Goal: Transaction & Acquisition: Purchase product/service

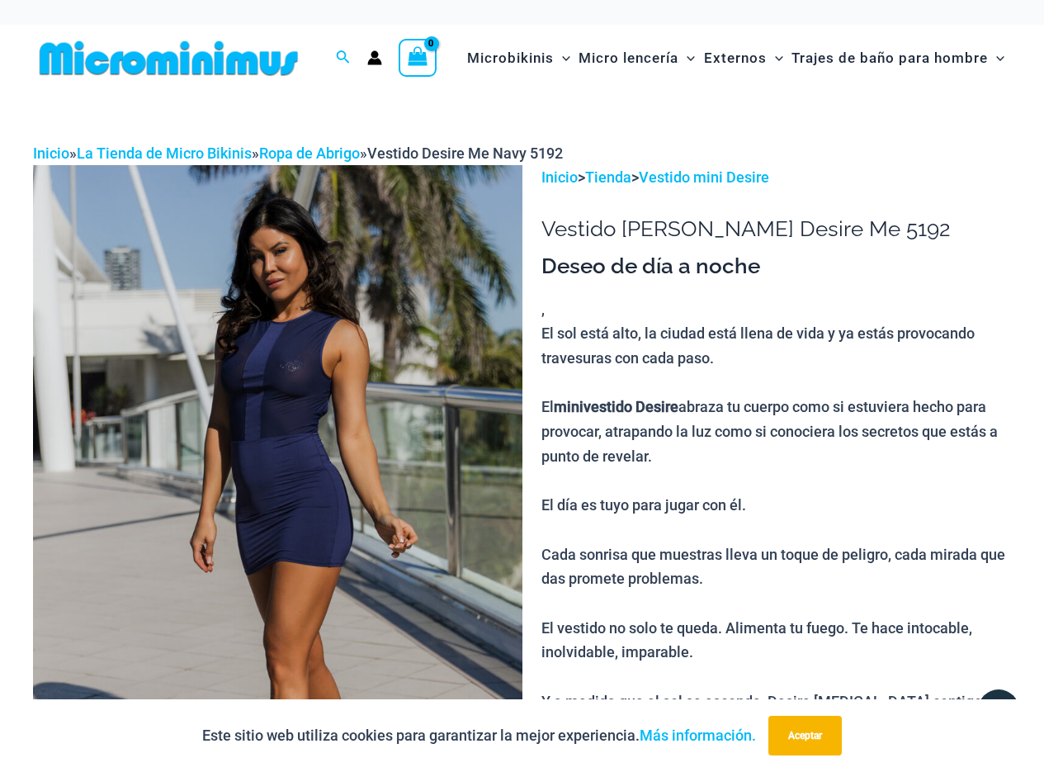
click at [400, 351] on img at bounding box center [277, 532] width 489 height 734
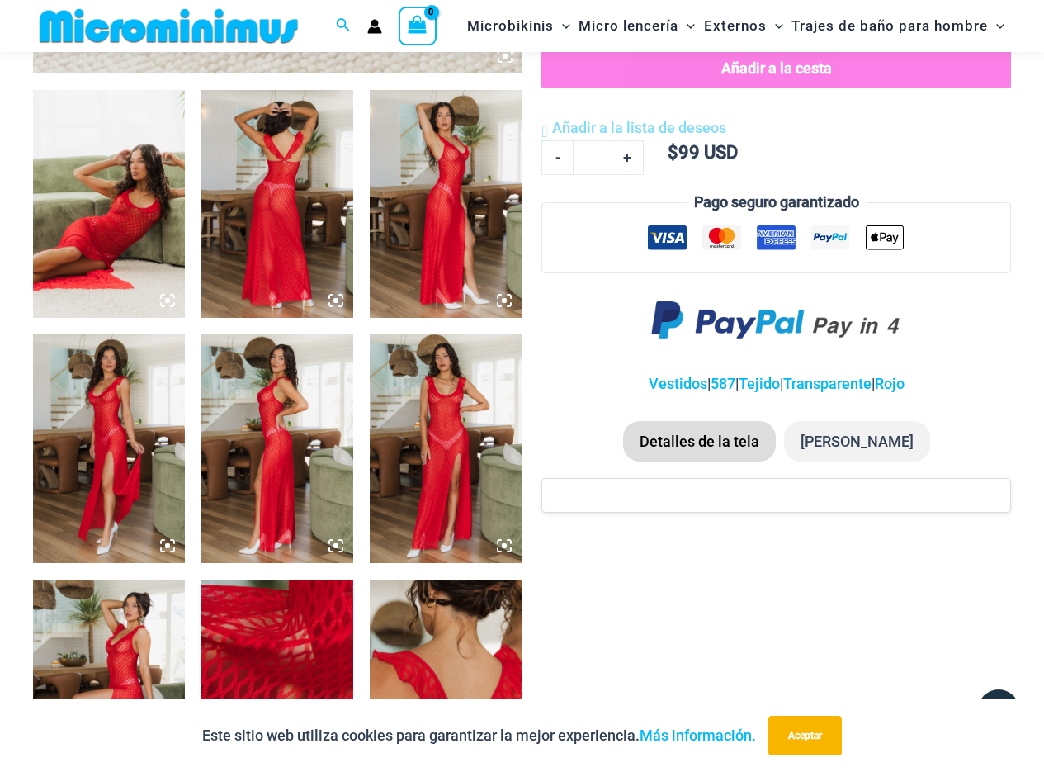
scroll to position [480, 0]
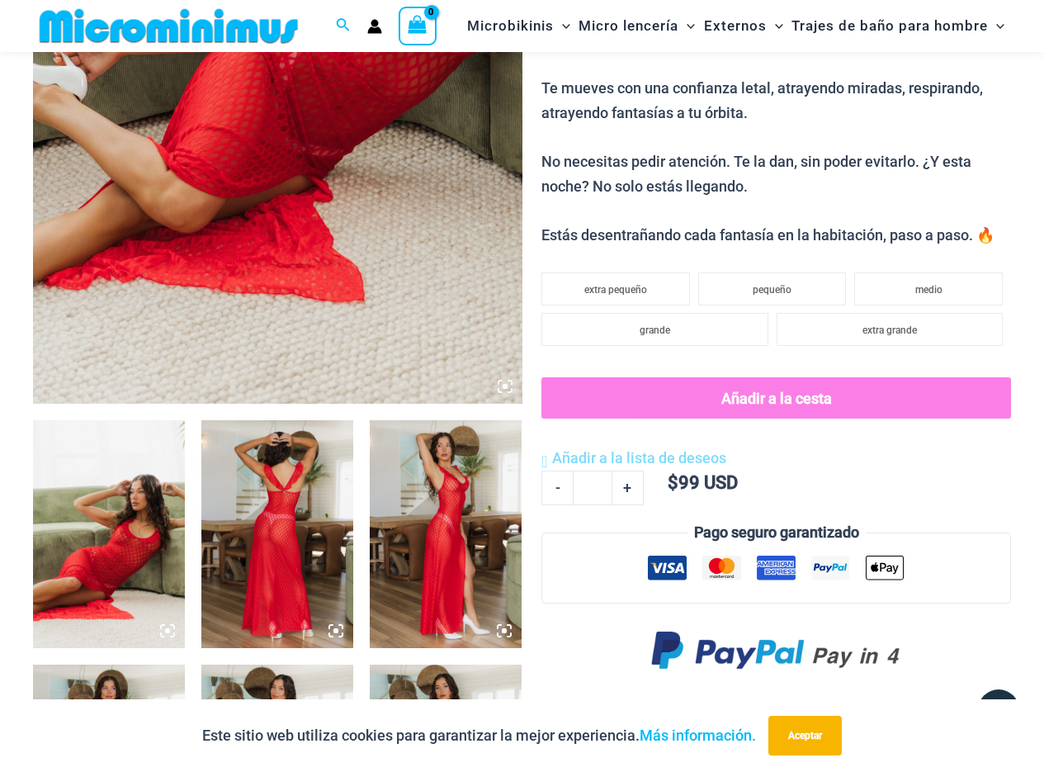
click at [267, 542] on img at bounding box center [277, 534] width 152 height 228
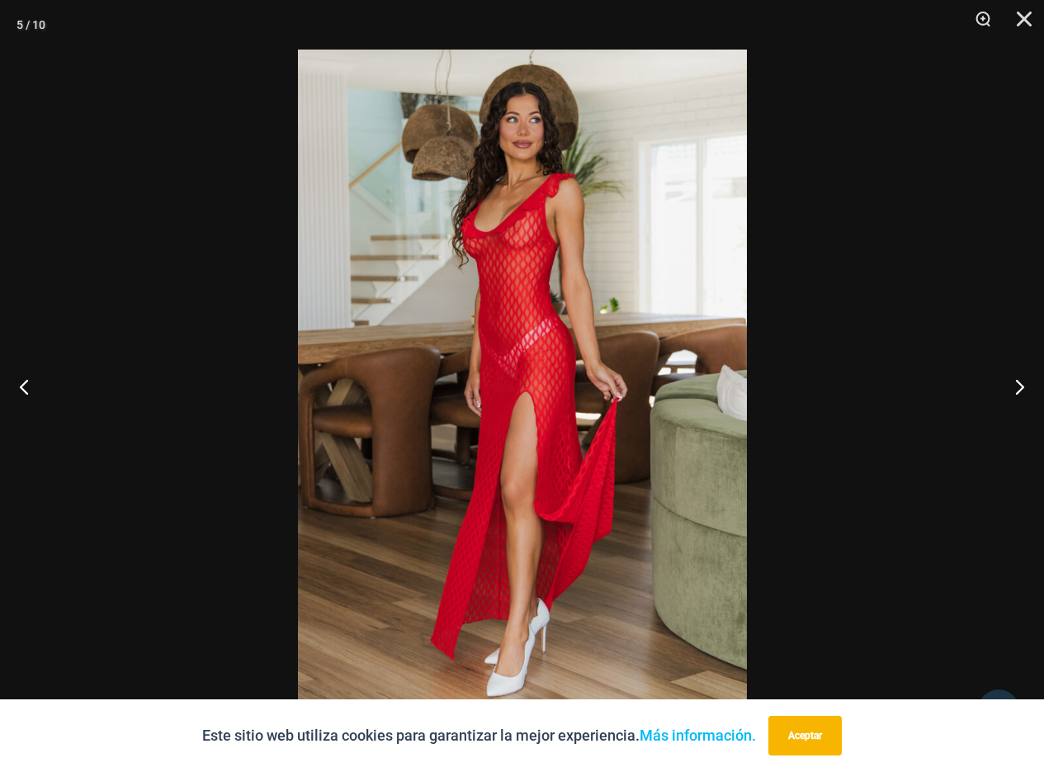
click at [522, 326] on img at bounding box center [522, 386] width 449 height 673
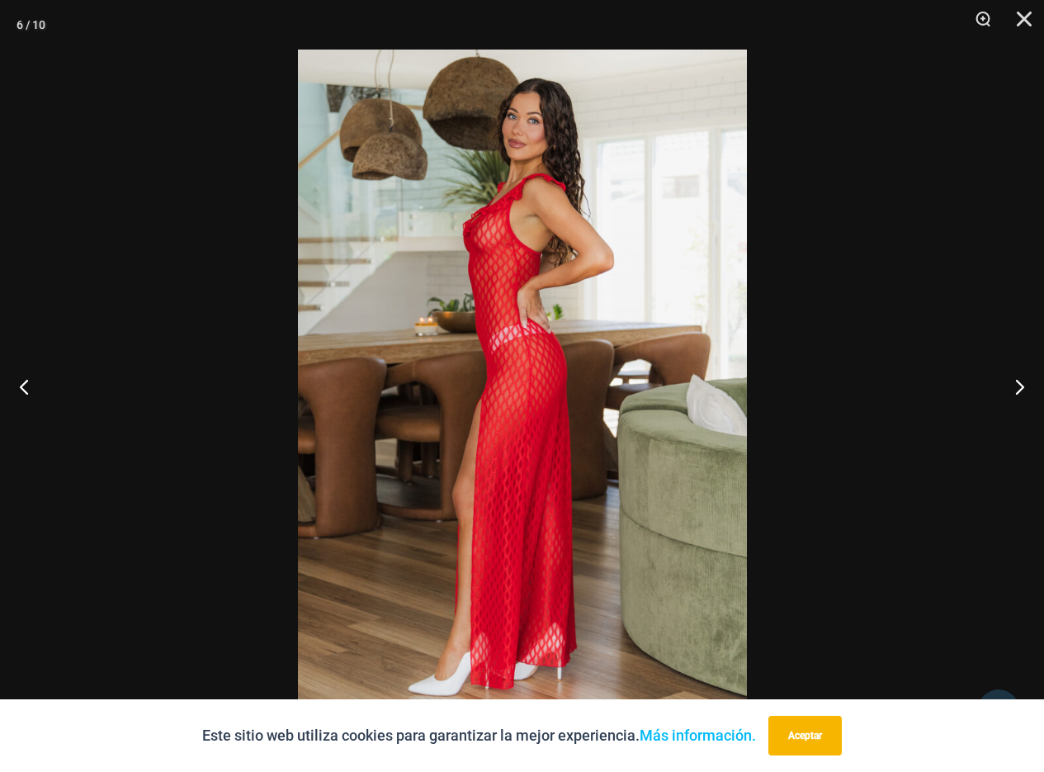
click at [524, 248] on img at bounding box center [522, 386] width 449 height 673
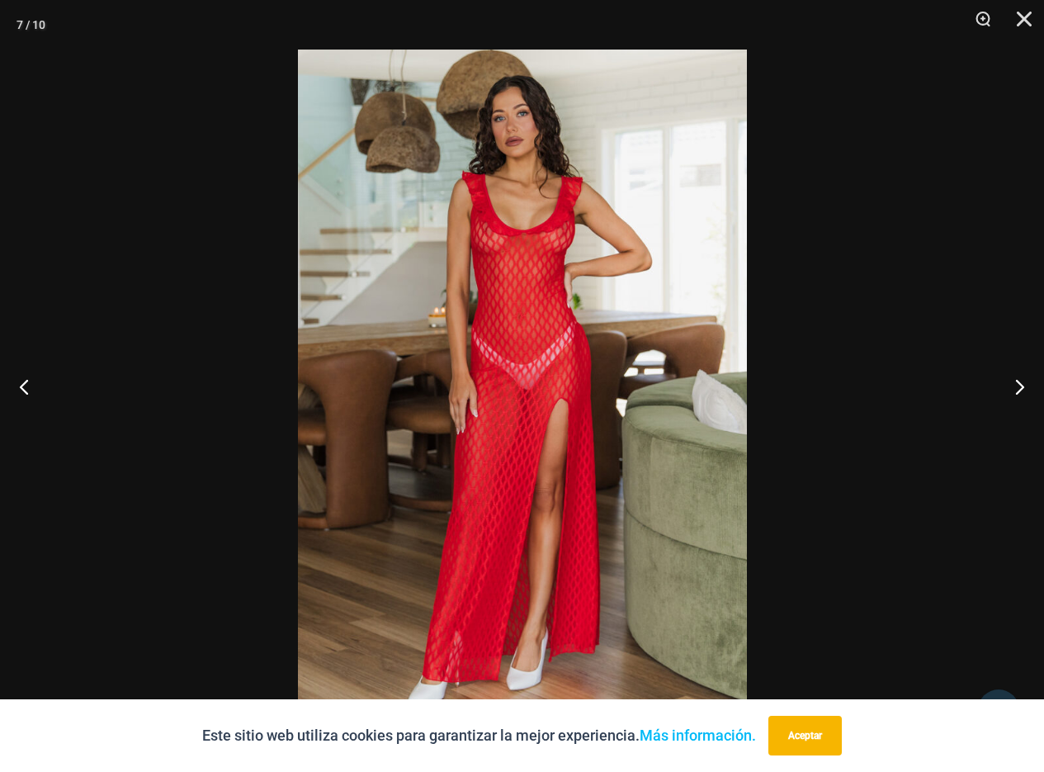
click at [525, 218] on img at bounding box center [522, 386] width 449 height 673
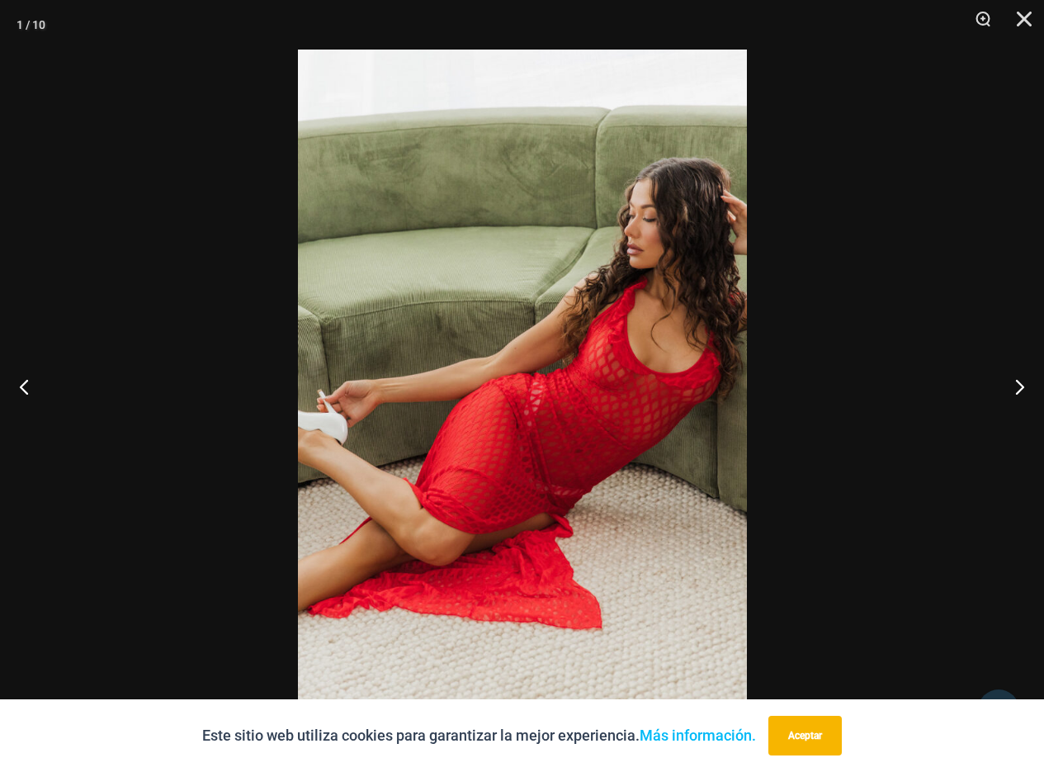
click at [611, 367] on img at bounding box center [522, 386] width 449 height 673
